Goal: Task Accomplishment & Management: Manage account settings

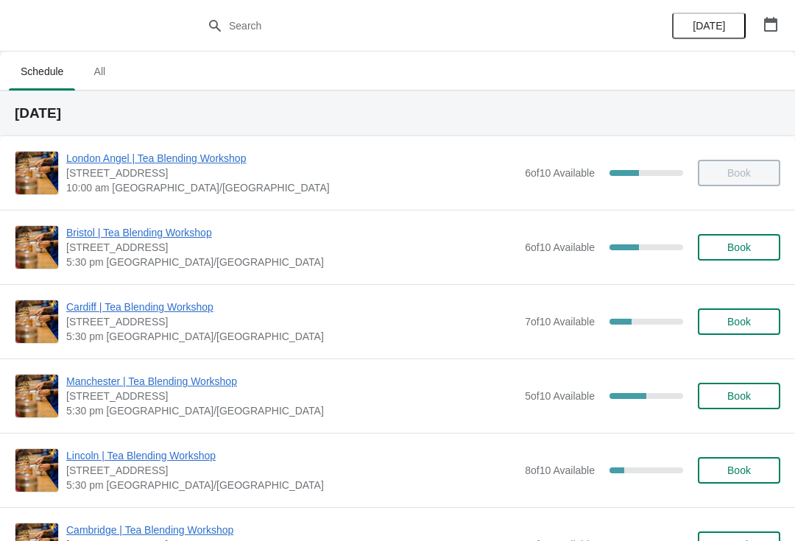
click at [191, 313] on span "Cardiff | Tea Blending Workshop" at bounding box center [291, 306] width 451 height 15
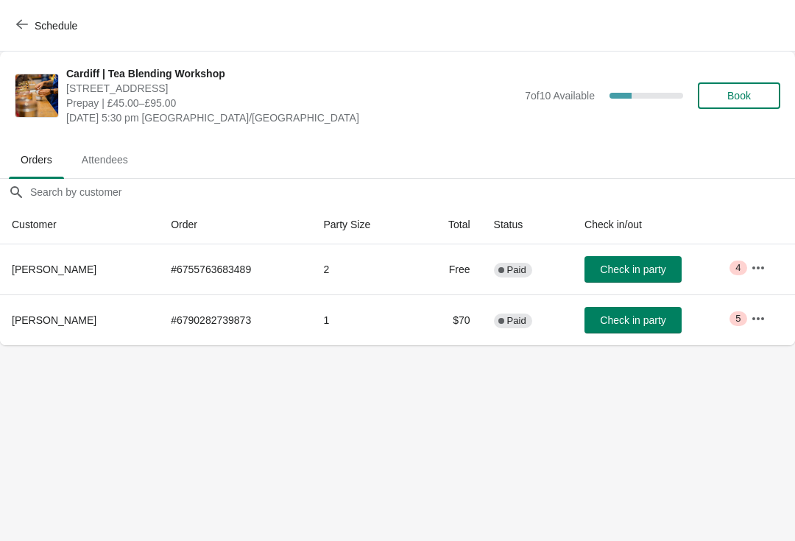
click at [754, 316] on icon "button" at bounding box center [758, 318] width 15 height 15
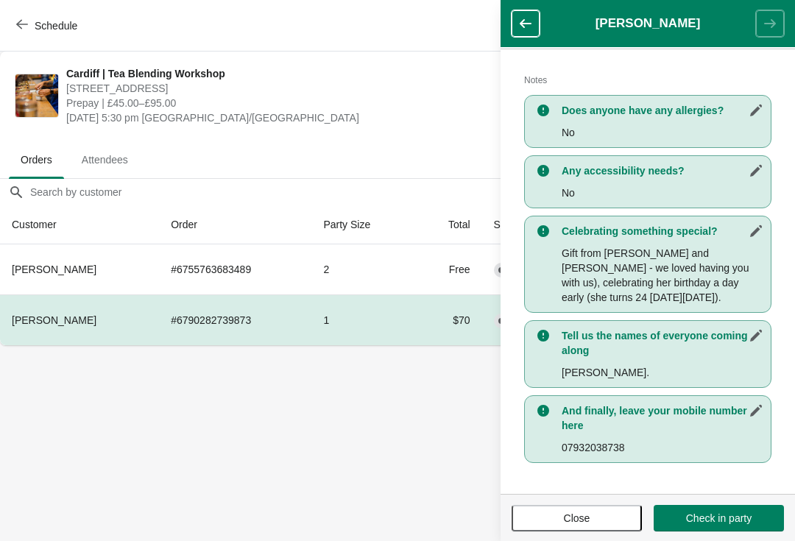
scroll to position [299, 0]
click at [268, 378] on body "Schedule [GEOGRAPHIC_DATA] | Tea Blending Workshop [STREET_ADDRESS] Prepay | £4…" at bounding box center [397, 270] width 795 height 541
click at [526, 23] on icon "button" at bounding box center [525, 23] width 12 height 9
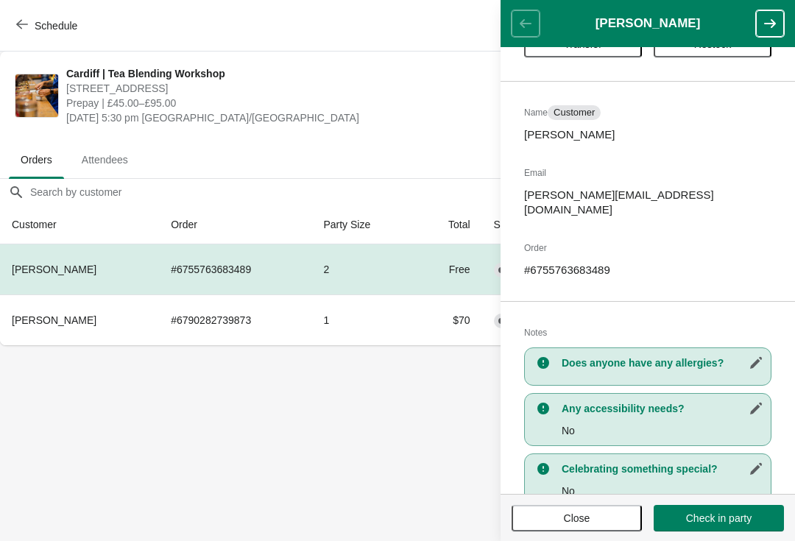
click at [364, 444] on body "Schedule [GEOGRAPHIC_DATA] | Tea Blending Workshop [STREET_ADDRESS] Prepay | £4…" at bounding box center [397, 270] width 795 height 541
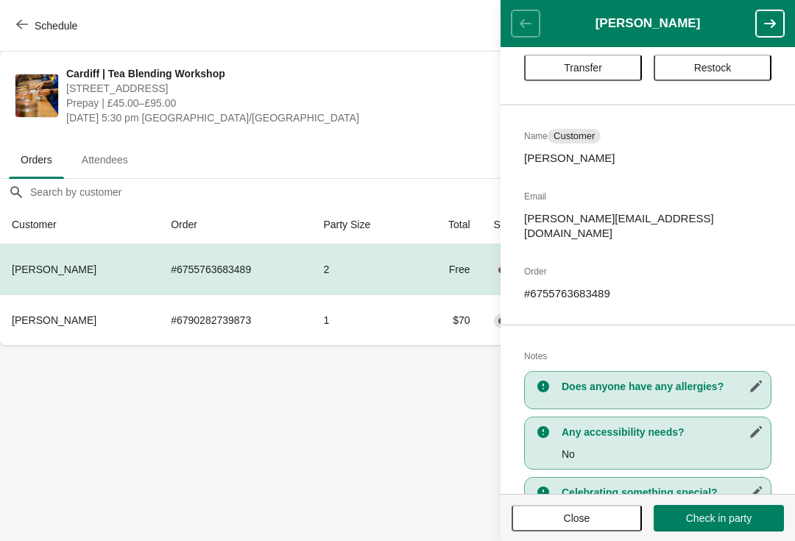
scroll to position [38, 0]
click at [546, 525] on button "Close" at bounding box center [576, 518] width 130 height 26
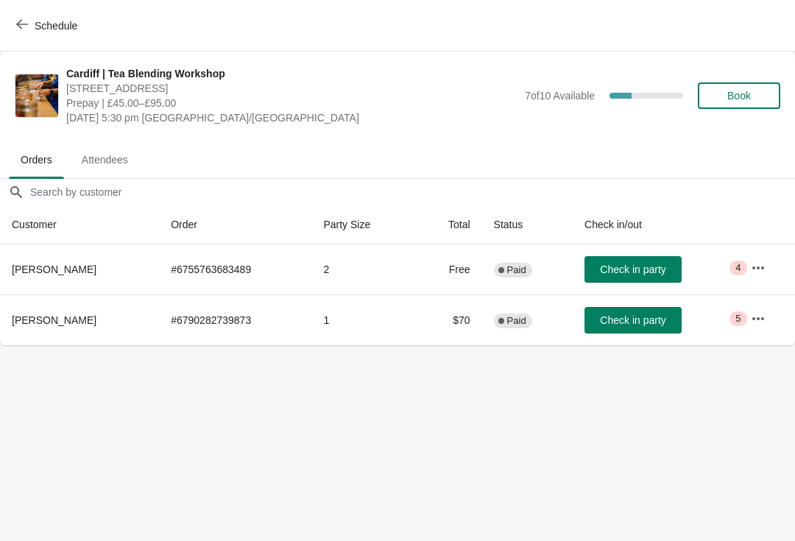
click at [324, 330] on td "1" at bounding box center [363, 319] width 104 height 51
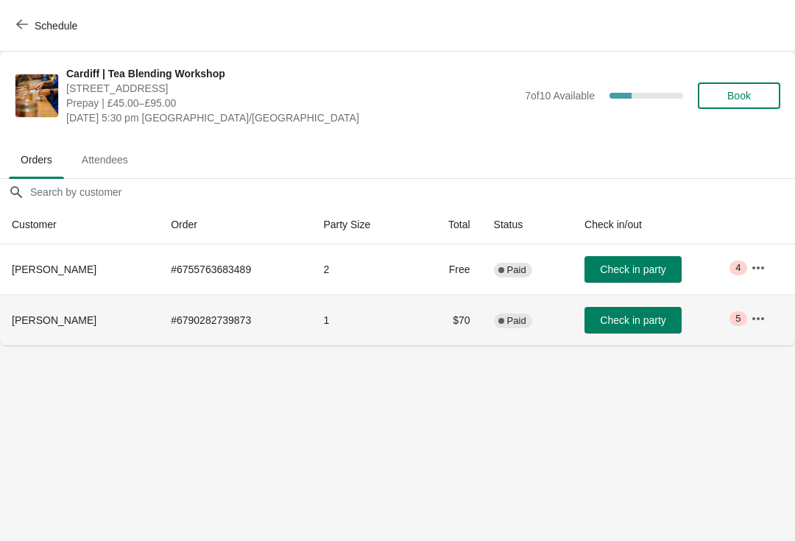
click at [763, 330] on button "button" at bounding box center [758, 318] width 26 height 26
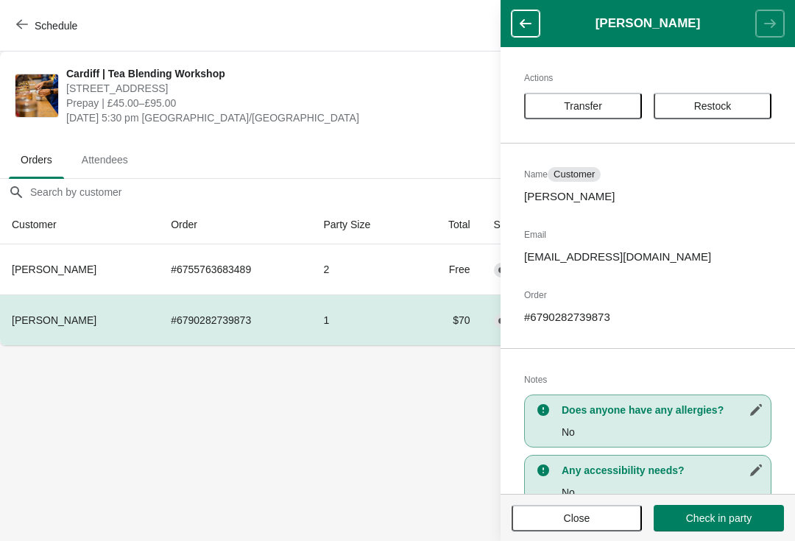
click at [104, 162] on span "Attendees" at bounding box center [105, 159] width 70 height 26
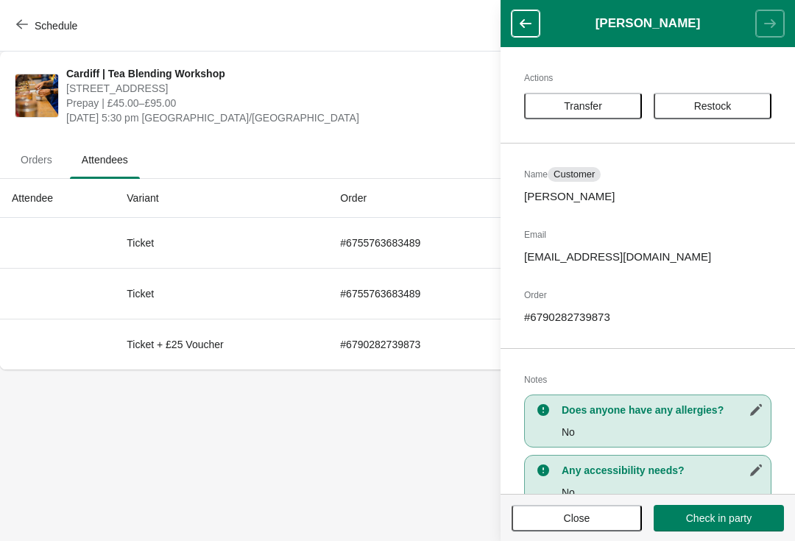
click at [537, 505] on button "Close" at bounding box center [576, 518] width 130 height 26
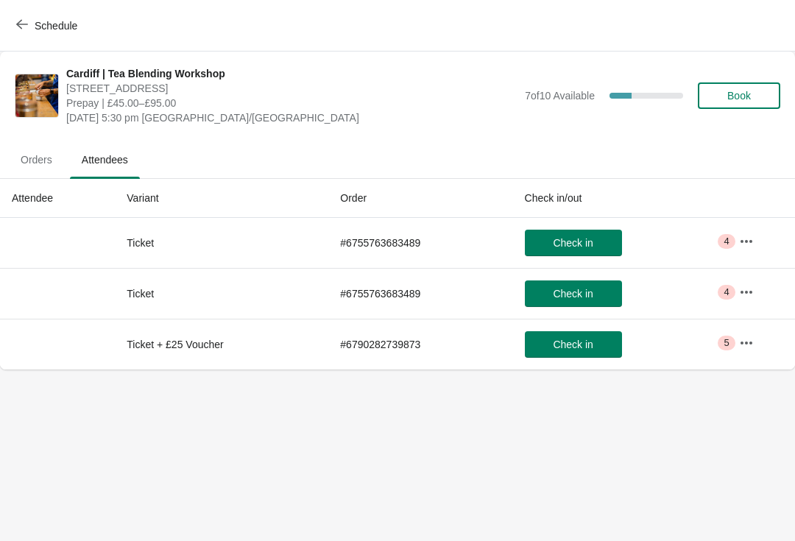
click at [757, 348] on button "button" at bounding box center [746, 343] width 26 height 26
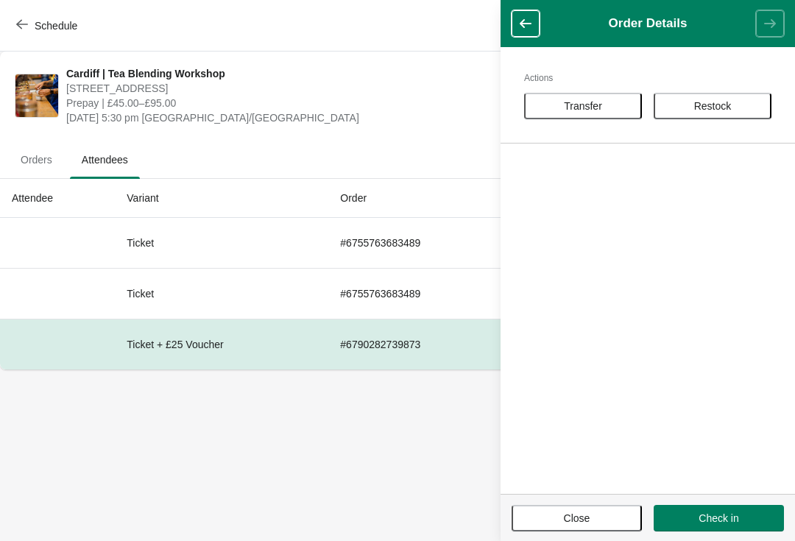
click at [578, 528] on button "Close" at bounding box center [576, 518] width 130 height 26
